Goal: Information Seeking & Learning: Learn about a topic

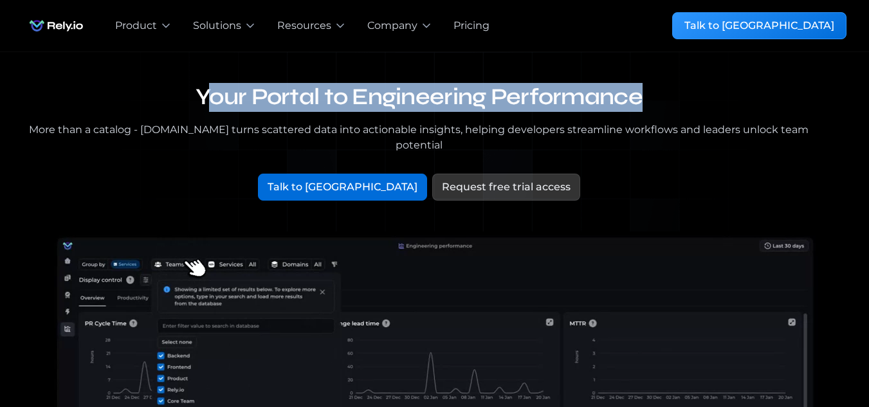
drag, startPoint x: 210, startPoint y: 90, endPoint x: 663, endPoint y: 97, distance: 452.9
click at [663, 97] on h1 "Your Portal to Engineering Performance" at bounding box center [419, 97] width 792 height 29
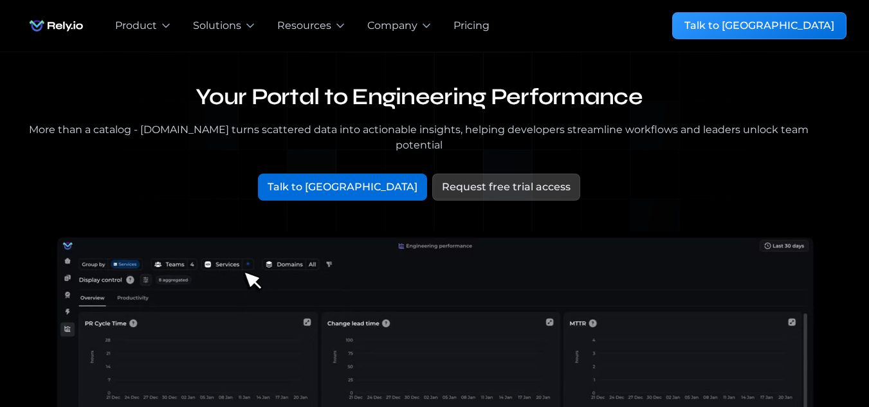
click at [727, 152] on div "Your Portal to Engineering Performance More than a catalog - Rely.io turns scat…" at bounding box center [434, 149] width 823 height 133
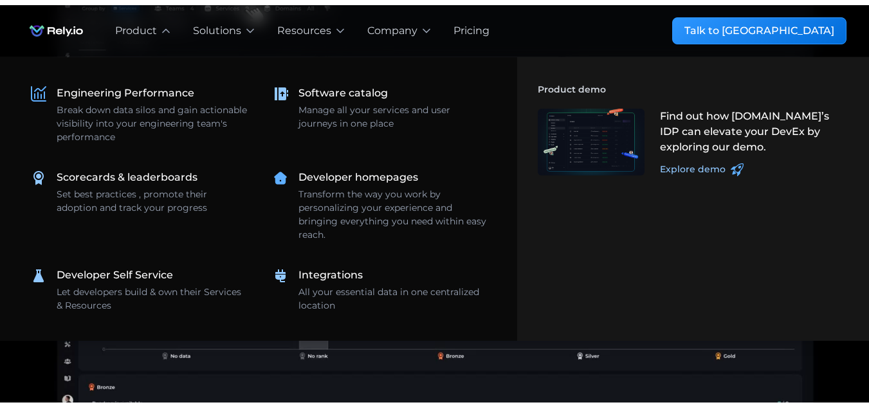
scroll to position [386, 0]
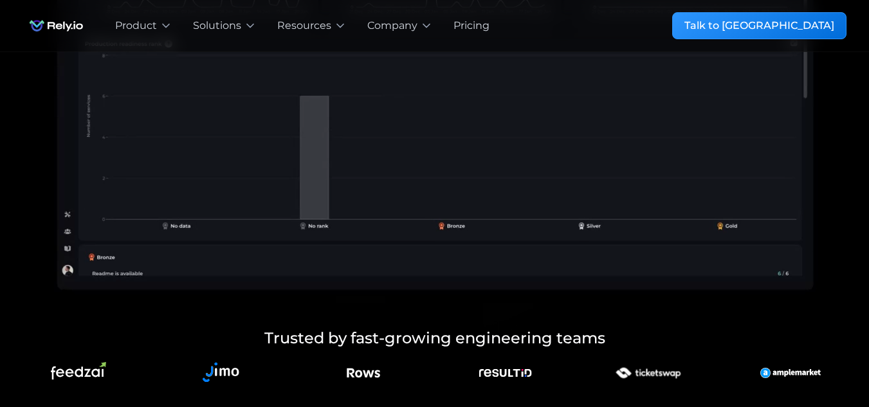
click at [483, 37] on div "Pricing" at bounding box center [479, 25] width 72 height 51
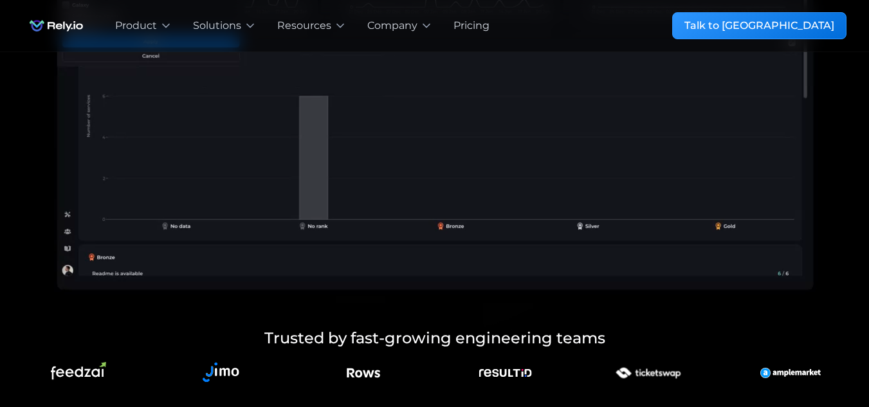
click at [479, 30] on div "Pricing" at bounding box center [471, 25] width 36 height 15
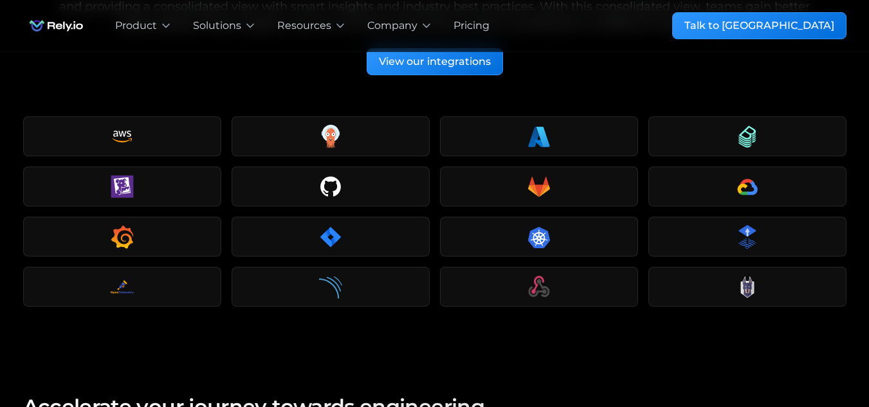
scroll to position [1930, 0]
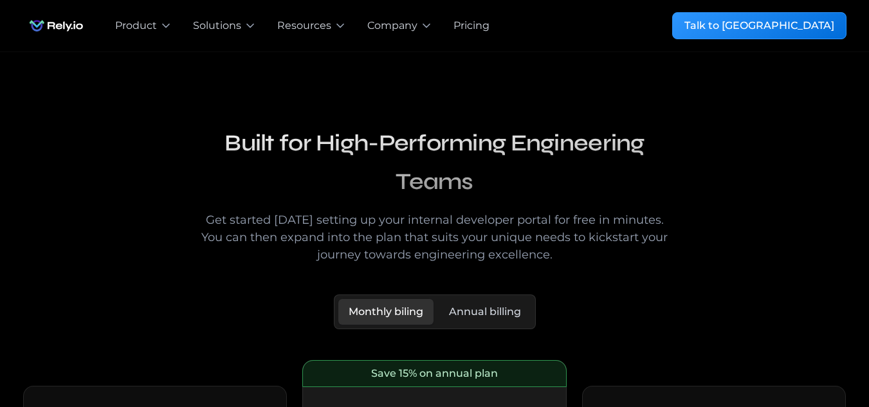
click at [67, 27] on img "home" at bounding box center [56, 26] width 66 height 26
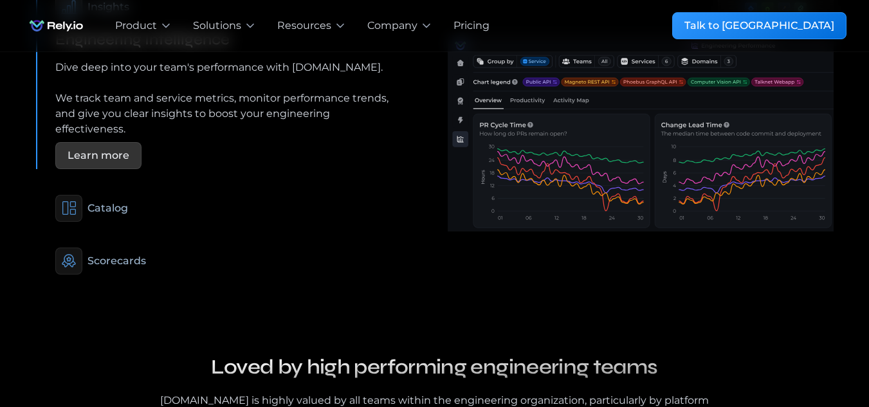
scroll to position [1029, 0]
